Goal: Find specific fact: Find specific fact

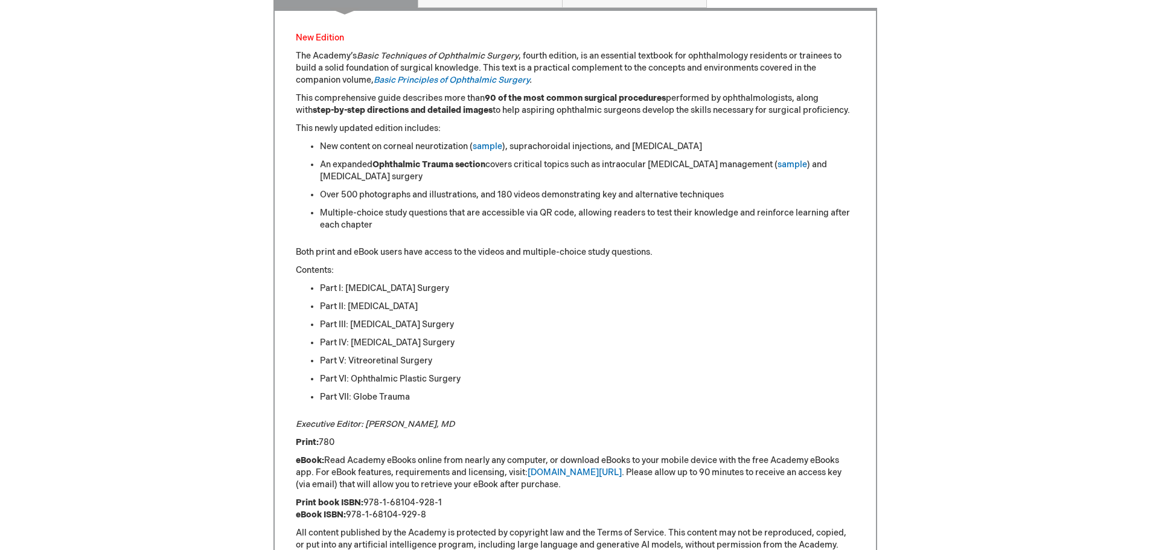
scroll to position [906, 0]
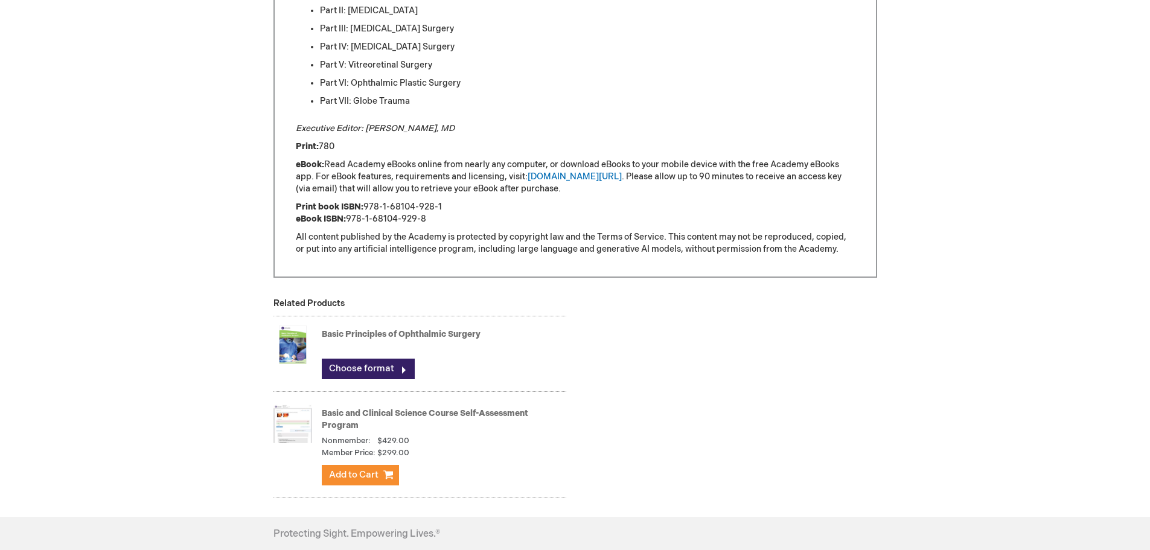
click at [431, 210] on p "Print book ISBN: 978-1-68104-928-1 eBook ISBN: 978-1-68104-929-8" at bounding box center [575, 213] width 559 height 24
drag, startPoint x: 446, startPoint y: 203, endPoint x: 364, endPoint y: 207, distance: 82.2
click at [364, 207] on p "Print book ISBN: 978-1-68104-928-1 eBook ISBN: 978-1-68104-929-8" at bounding box center [575, 213] width 559 height 24
copy p "978-1-68104-928-1"
click at [430, 214] on p "Print book ISBN: 978-1-68104-928-1 eBook ISBN: 978-1-68104-929-8" at bounding box center [575, 213] width 559 height 24
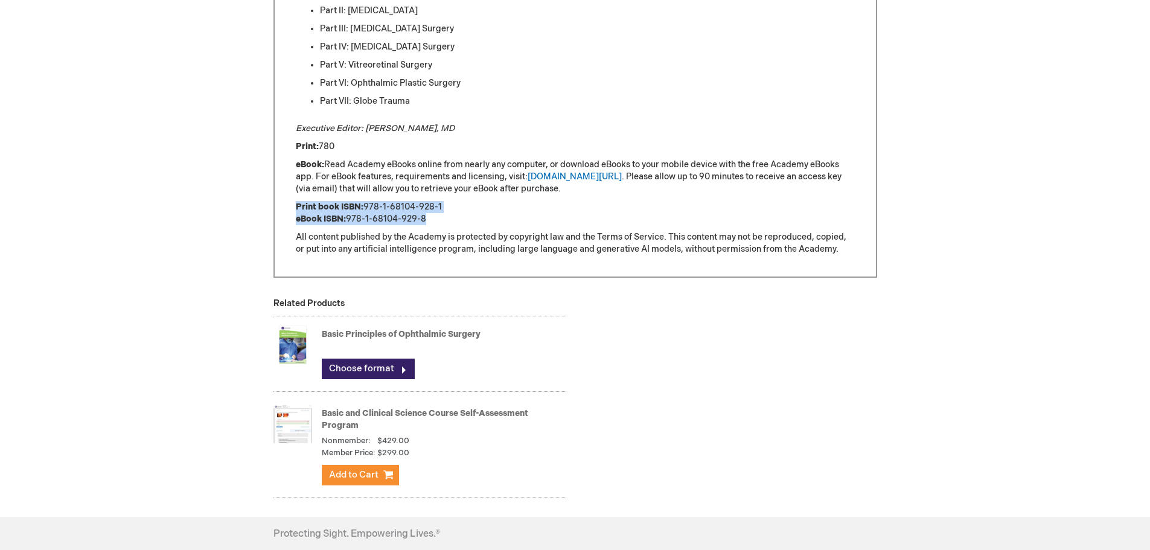
drag, startPoint x: 435, startPoint y: 219, endPoint x: 276, endPoint y: 206, distance: 159.3
copy p "Print book ISBN: 978-1-68104-928-1 eBook ISBN: 978-1-68104-929-8"
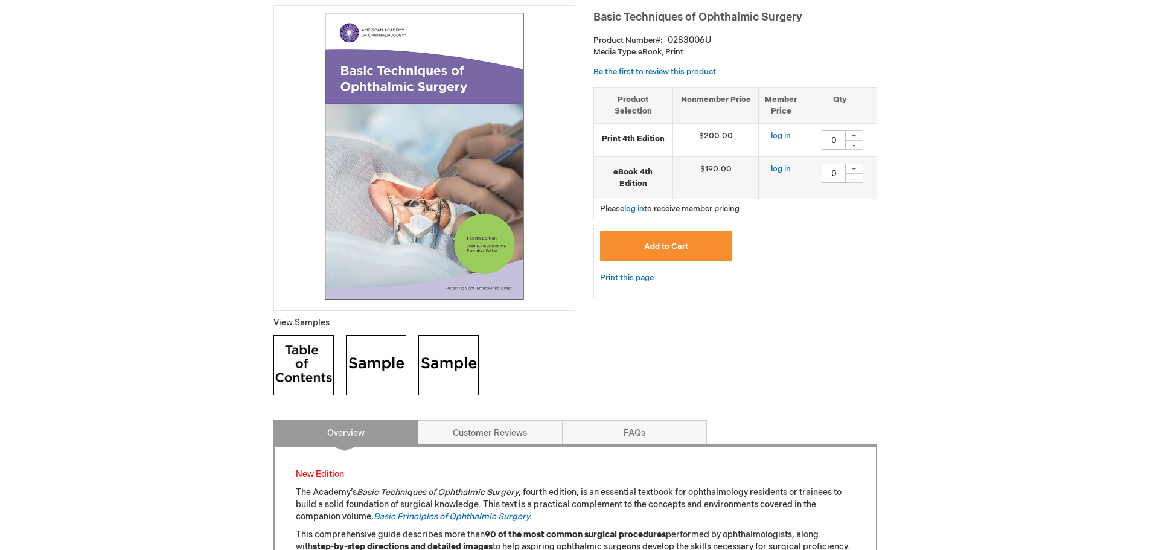
scroll to position [0, 0]
